Goal: Task Accomplishment & Management: Complete application form

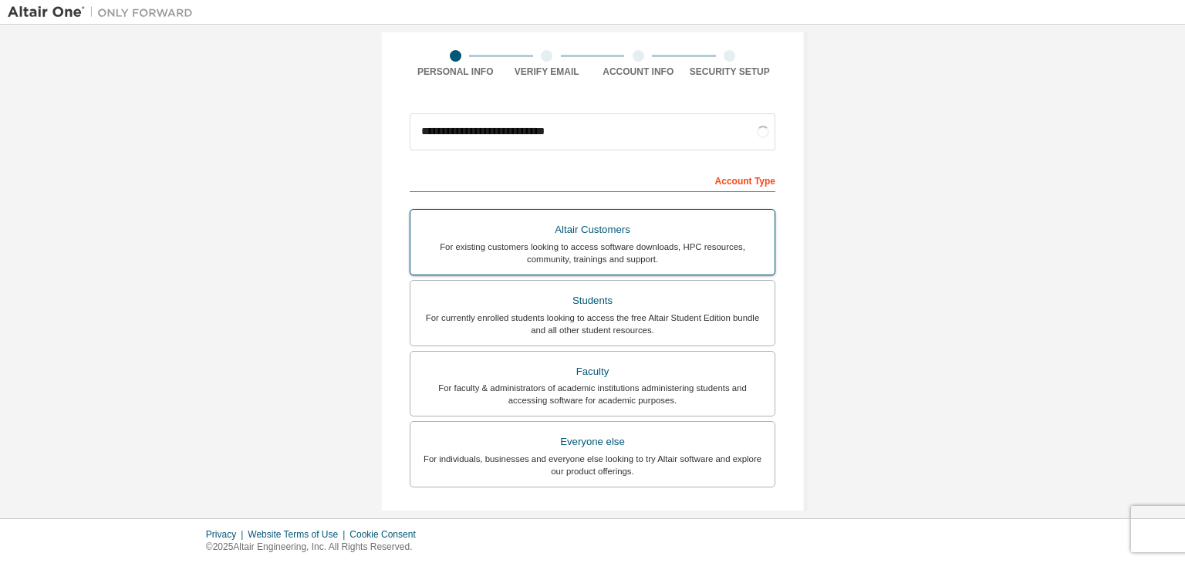
scroll to position [111, 0]
type input "**********"
click at [654, 305] on div "Students" at bounding box center [593, 300] width 346 height 22
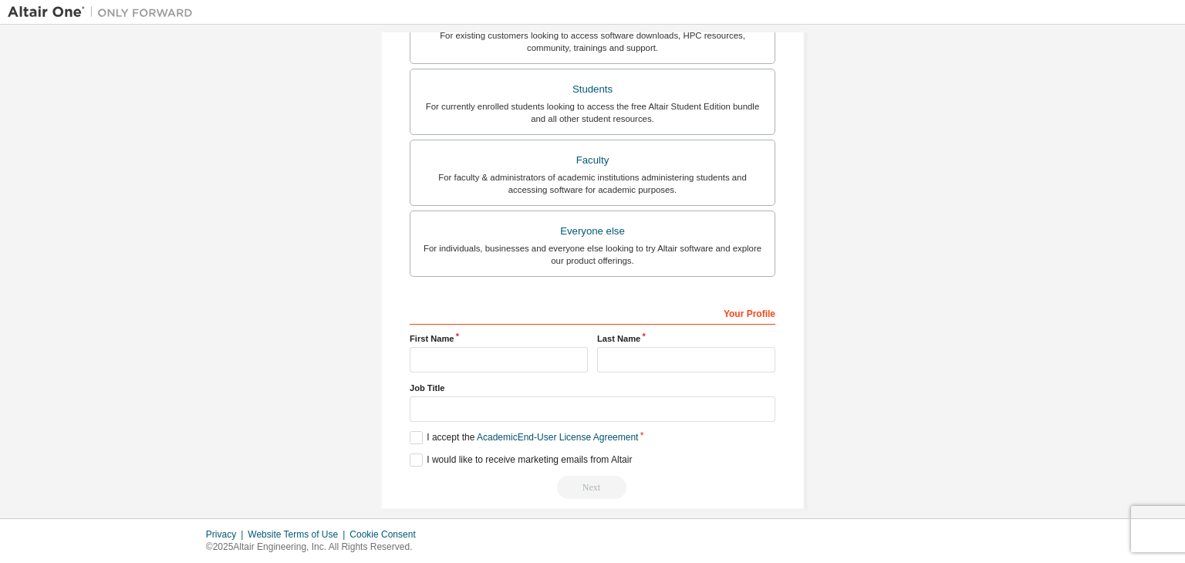
scroll to position [376, 0]
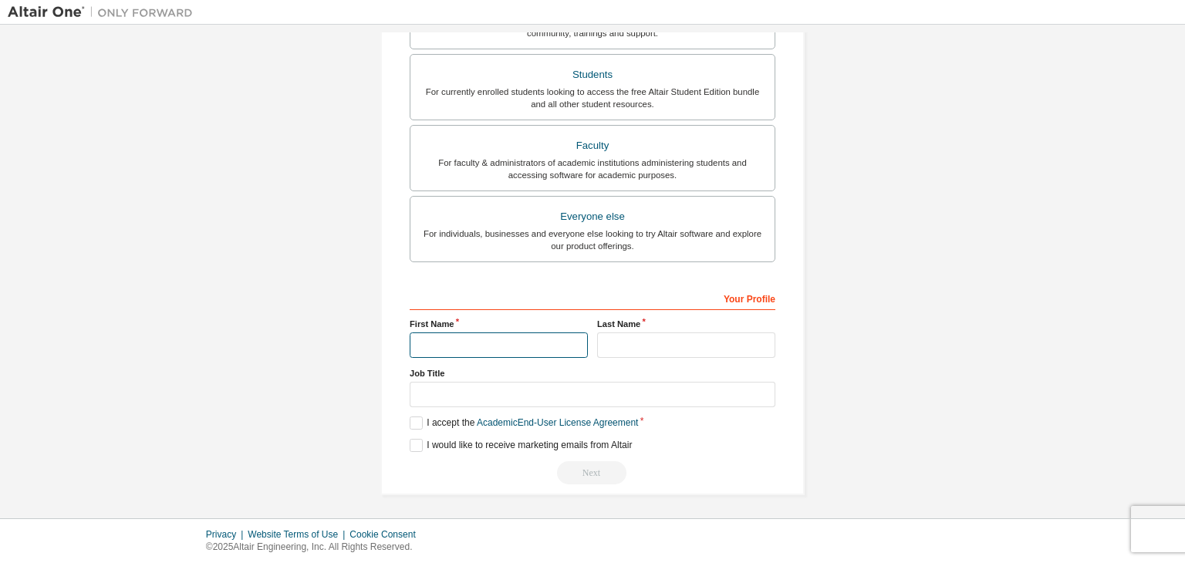
click at [476, 343] on input "text" at bounding box center [499, 345] width 178 height 25
type input "*******"
click at [653, 342] on input "text" at bounding box center [686, 345] width 178 height 25
type input "********"
click at [416, 422] on label "I accept the Academic End-User License Agreement" at bounding box center [524, 423] width 228 height 13
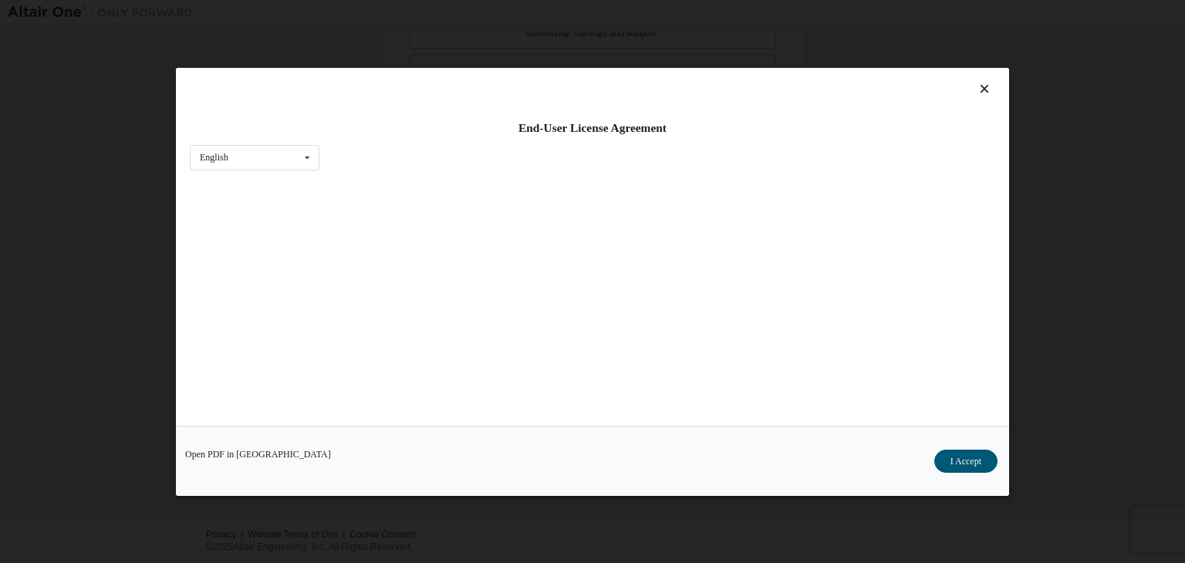
click at [1184, 217] on div "End-User License Agreement English English Open PDF in [GEOGRAPHIC_DATA] I Acce…" at bounding box center [592, 281] width 1185 height 563
click at [1124, 191] on div "End-User License Agreement English English Open PDF in [GEOGRAPHIC_DATA] I Acce…" at bounding box center [592, 281] width 1185 height 563
click at [93, 323] on div "End-User License Agreement English English Open PDF in [GEOGRAPHIC_DATA] I Acce…" at bounding box center [592, 281] width 1185 height 563
drag, startPoint x: 396, startPoint y: 86, endPoint x: 455, endPoint y: 46, distance: 71.3
click at [455, 46] on div "End-User License Agreement English English Open PDF in [GEOGRAPHIC_DATA] I Acce…" at bounding box center [592, 281] width 1185 height 563
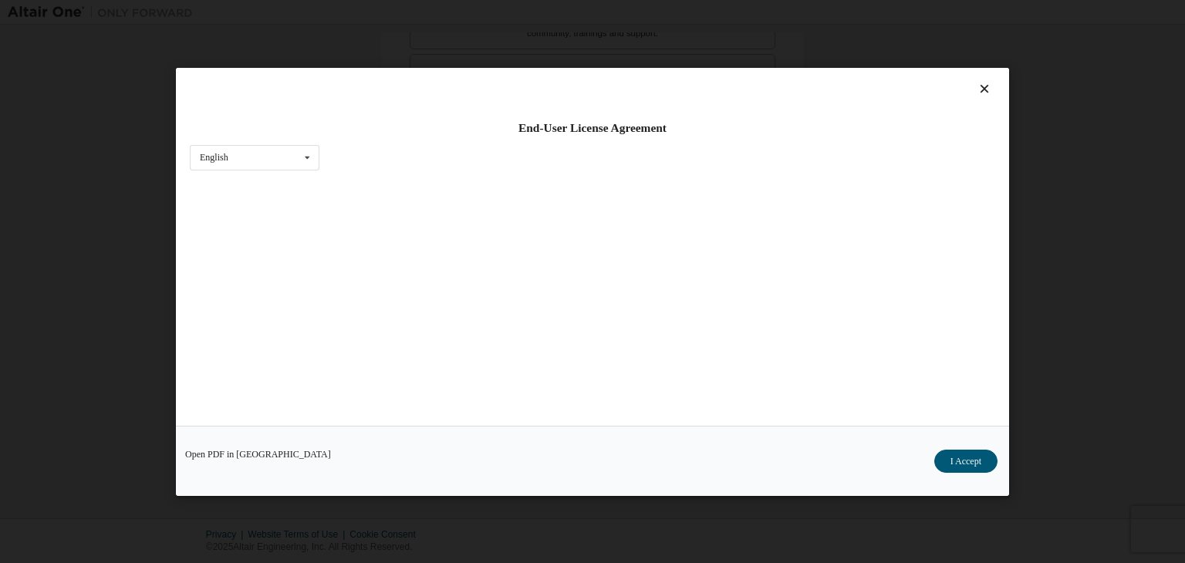
click at [455, 46] on div "End-User License Agreement English English Open PDF in [GEOGRAPHIC_DATA] I Acce…" at bounding box center [592, 281] width 1185 height 563
click at [961, 451] on button "I Accept" at bounding box center [965, 461] width 63 height 23
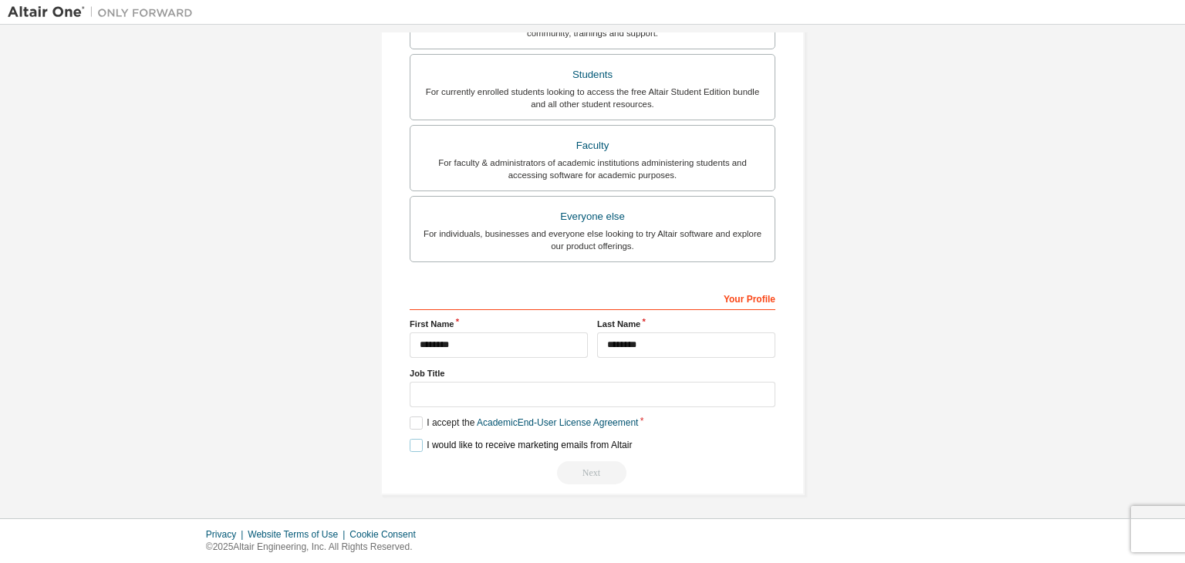
click at [417, 442] on label "I would like to receive marketing emails from Altair" at bounding box center [521, 445] width 222 height 13
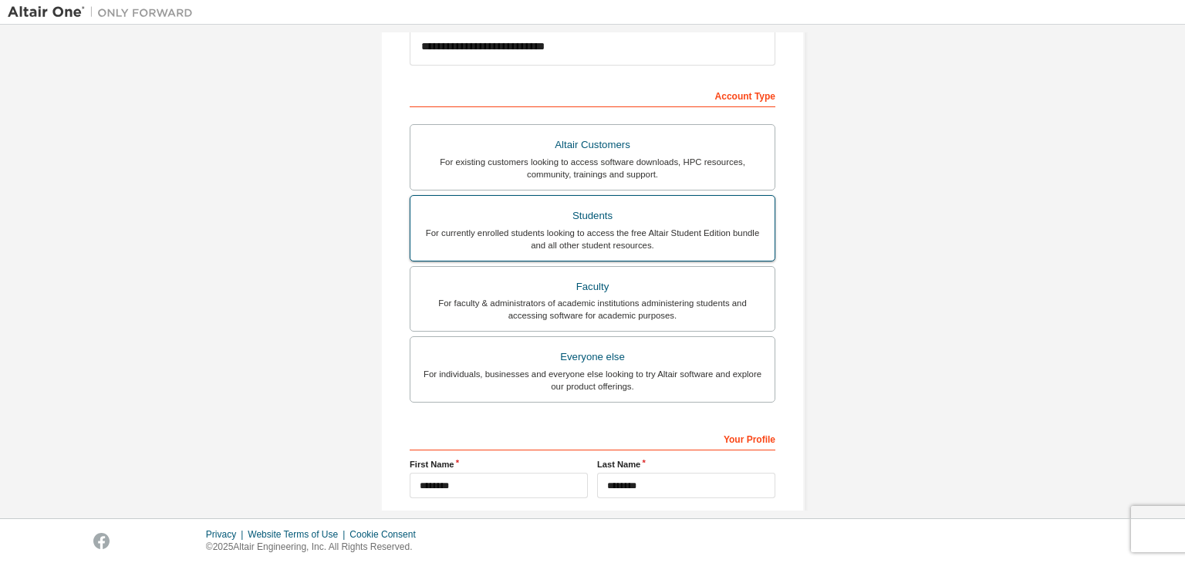
scroll to position [336, 0]
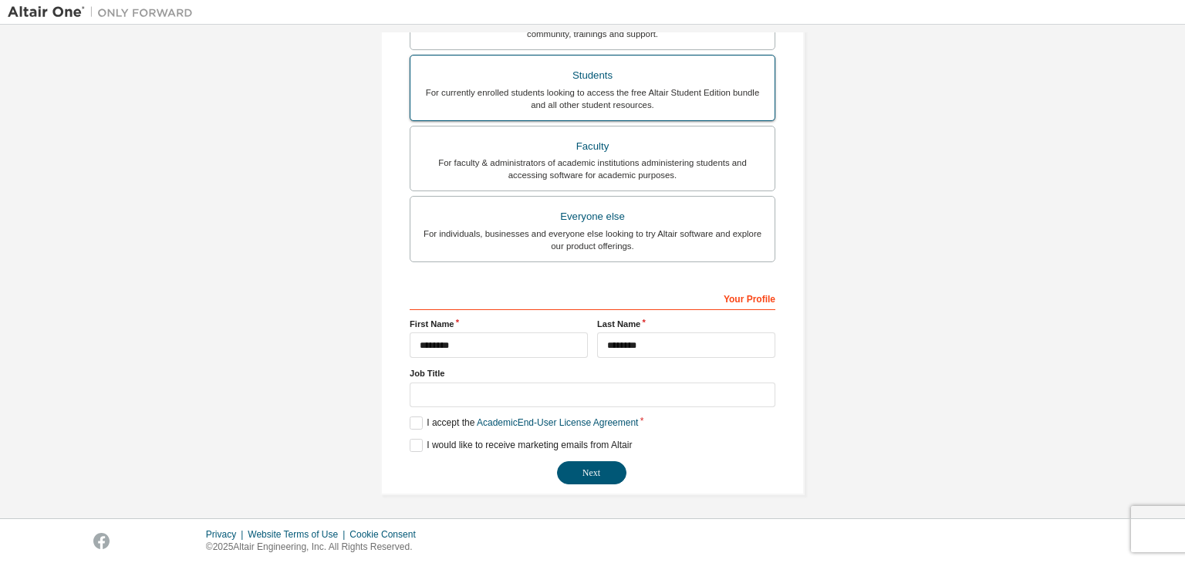
click at [559, 107] on div "For currently enrolled students looking to access the free Altair Student Editi…" at bounding box center [593, 98] width 346 height 25
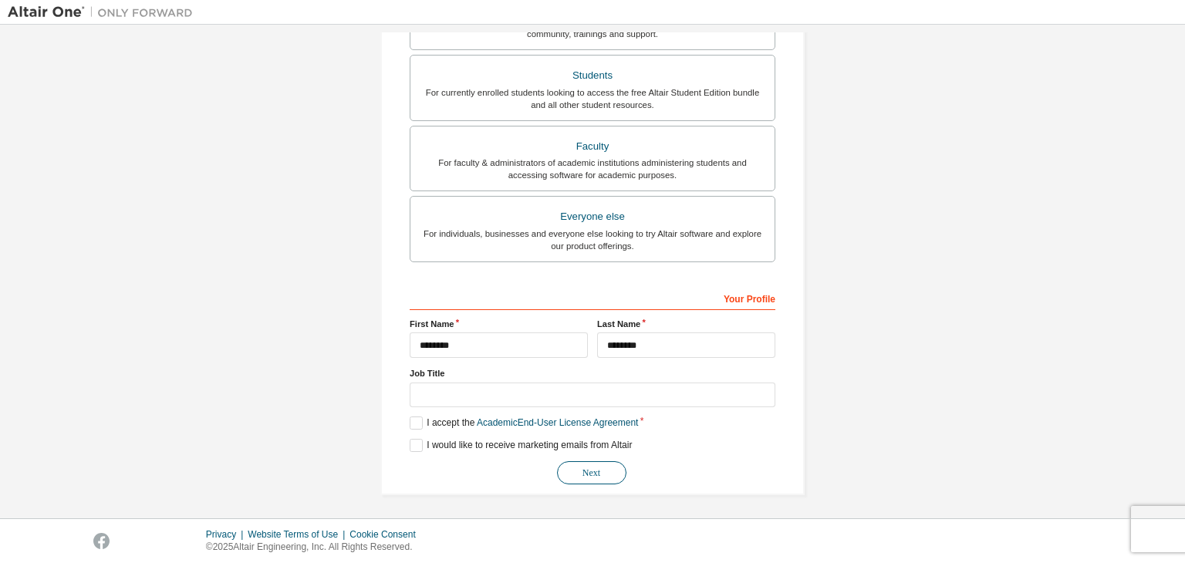
click at [589, 469] on button "Next" at bounding box center [591, 472] width 69 height 23
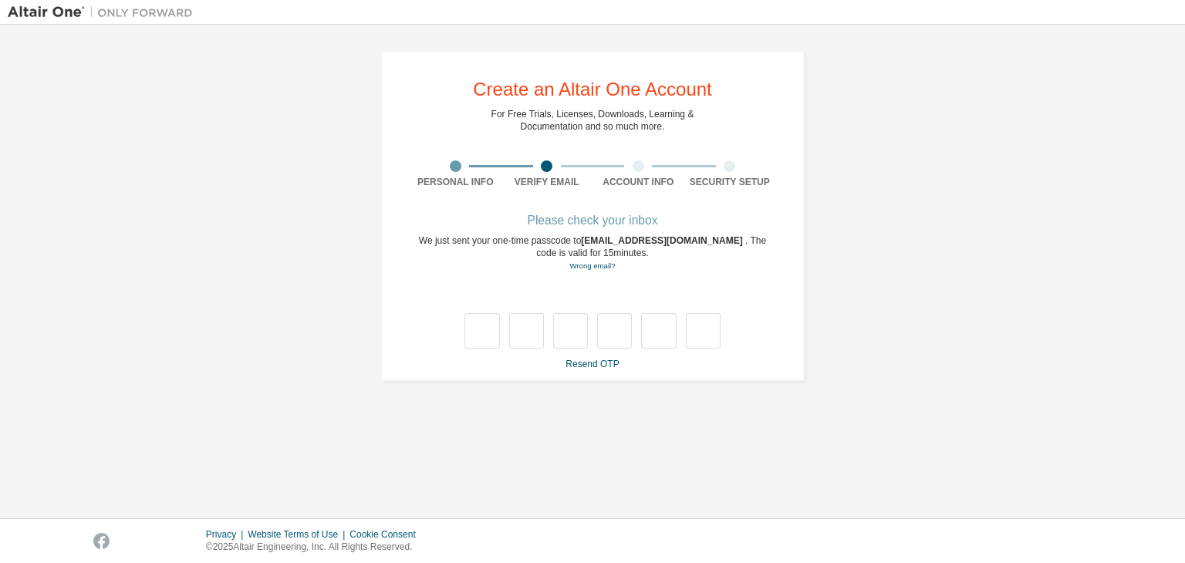
scroll to position [0, 0]
type input "*"
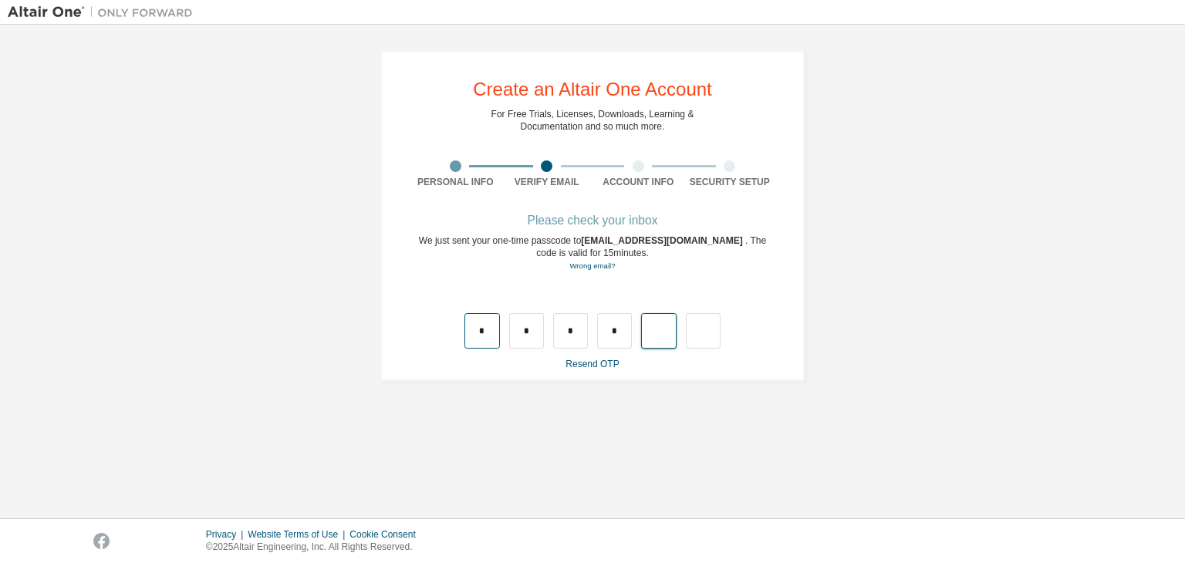
type input "*"
